Goal: Information Seeking & Learning: Learn about a topic

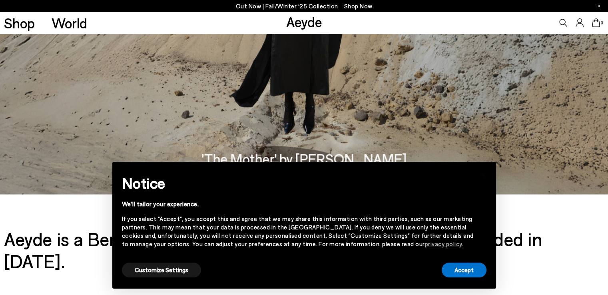
scroll to position [1199, 0]
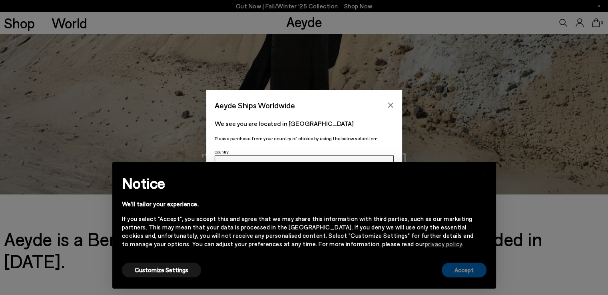
click at [469, 263] on button "Accept" at bounding box center [464, 270] width 45 height 15
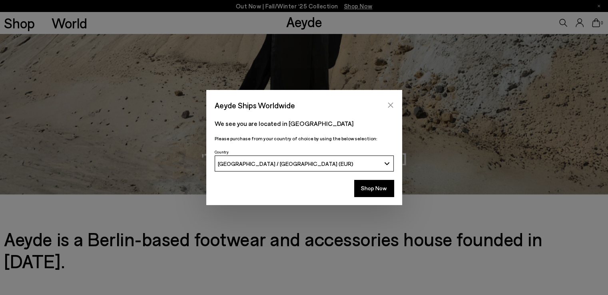
click at [387, 105] on icon "Close" at bounding box center [390, 105] width 6 height 6
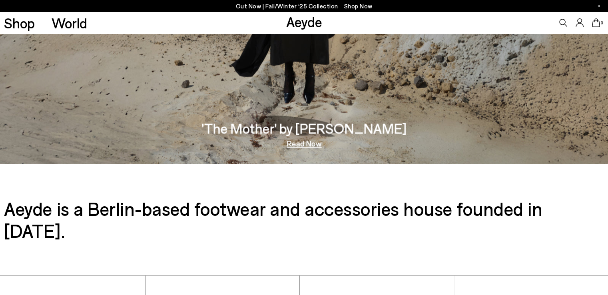
scroll to position [1349, 0]
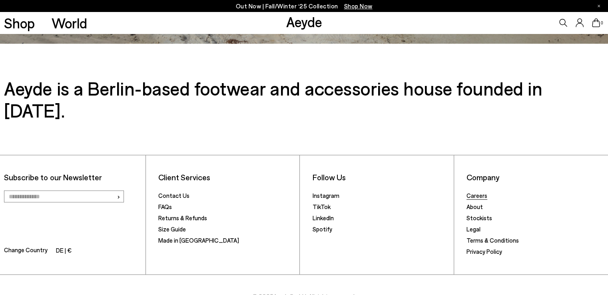
click at [470, 191] on link "Careers" at bounding box center [476, 194] width 21 height 7
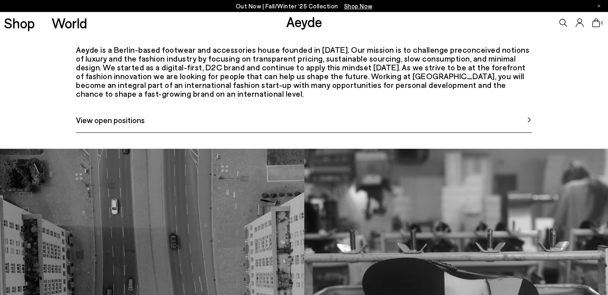
scroll to position [320, 0]
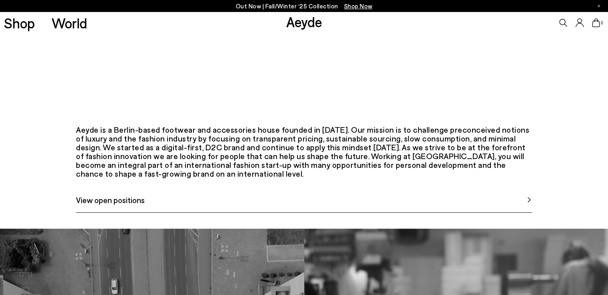
click at [108, 206] on span "View open positions" at bounding box center [110, 200] width 69 height 12
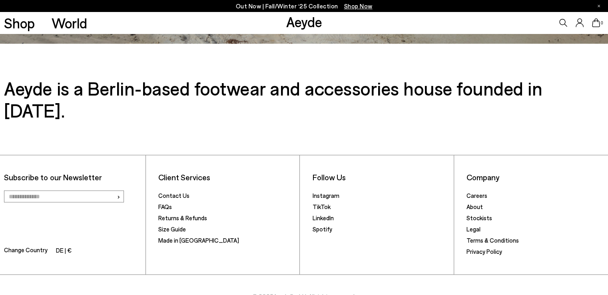
scroll to position [1349, 0]
click at [486, 190] on li "Careers" at bounding box center [534, 195] width 137 height 11
click at [472, 191] on link "Careers" at bounding box center [476, 194] width 21 height 7
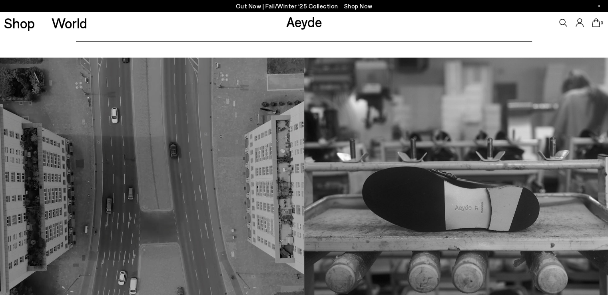
scroll to position [440, 0]
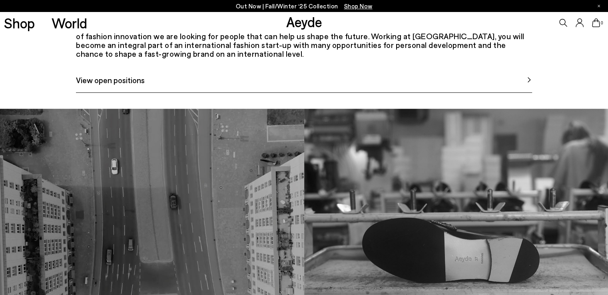
click at [136, 86] on span "View open positions" at bounding box center [110, 80] width 69 height 12
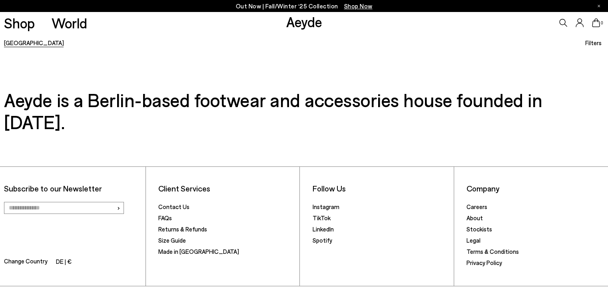
scroll to position [251, 0]
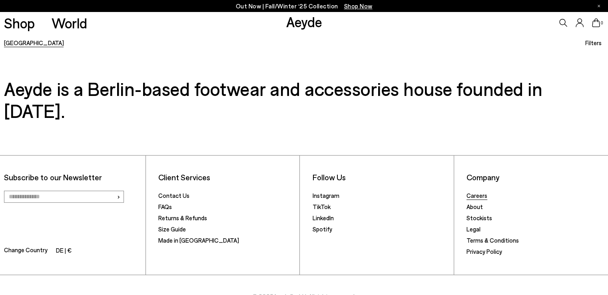
click at [474, 192] on link "Careers" at bounding box center [476, 195] width 21 height 7
